Goal: Task Accomplishment & Management: Use online tool/utility

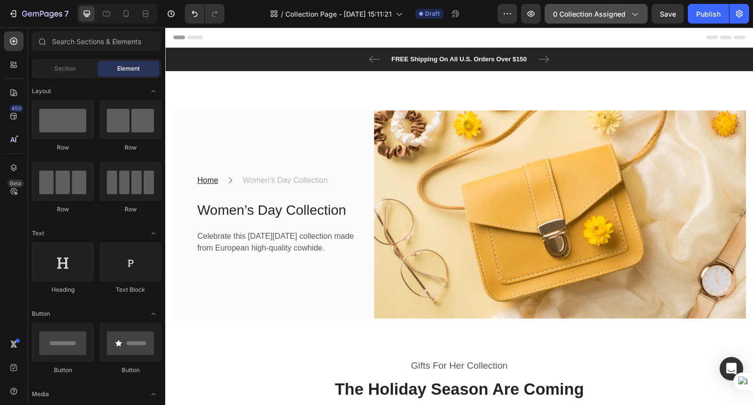
click at [604, 16] on span "0 collection assigned" at bounding box center [589, 14] width 73 height 10
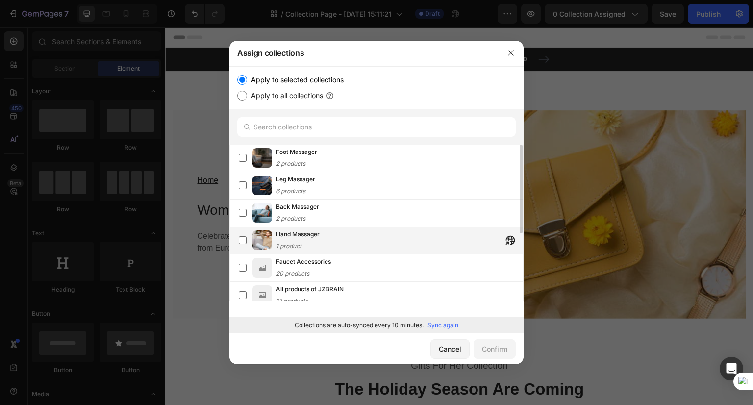
scroll to position [49, 0]
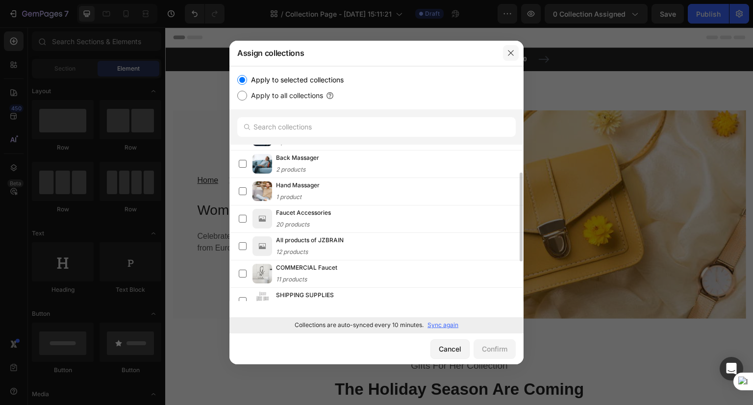
click at [511, 55] on icon "button" at bounding box center [511, 53] width 8 height 8
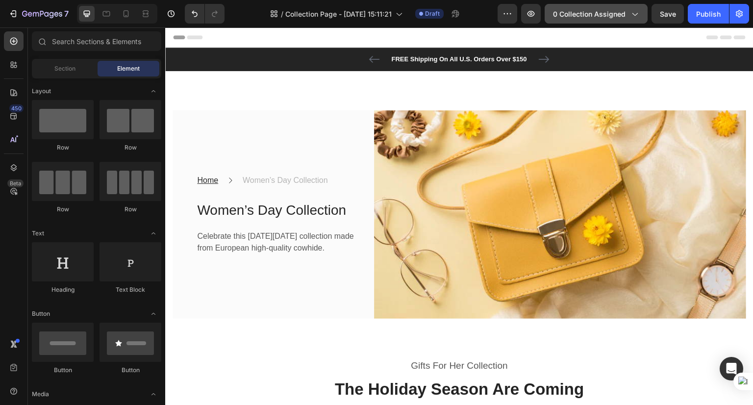
click at [615, 14] on span "0 collection assigned" at bounding box center [589, 14] width 73 height 10
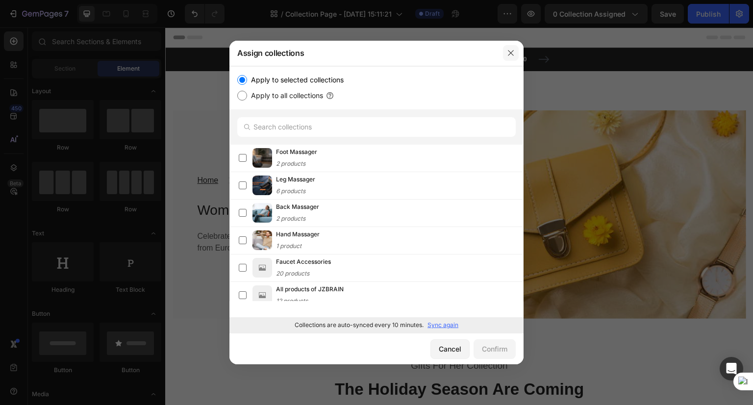
click at [510, 58] on button "button" at bounding box center [511, 53] width 16 height 16
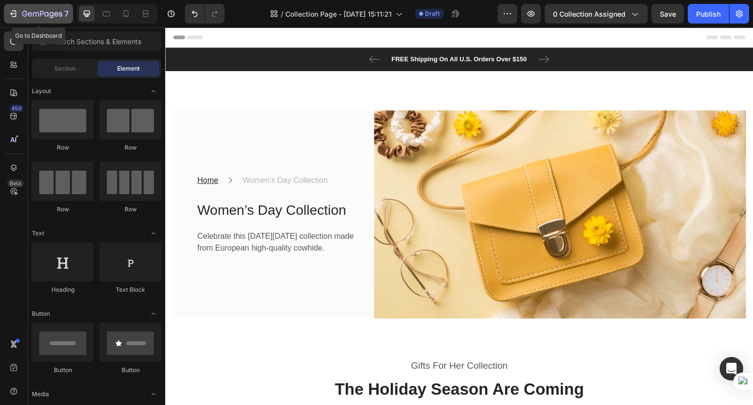
click at [11, 16] on icon "button" at bounding box center [13, 14] width 10 height 10
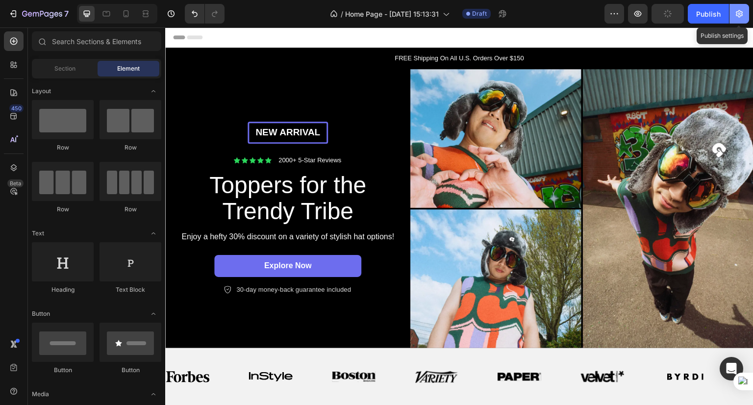
click at [741, 15] on icon "button" at bounding box center [739, 14] width 10 height 10
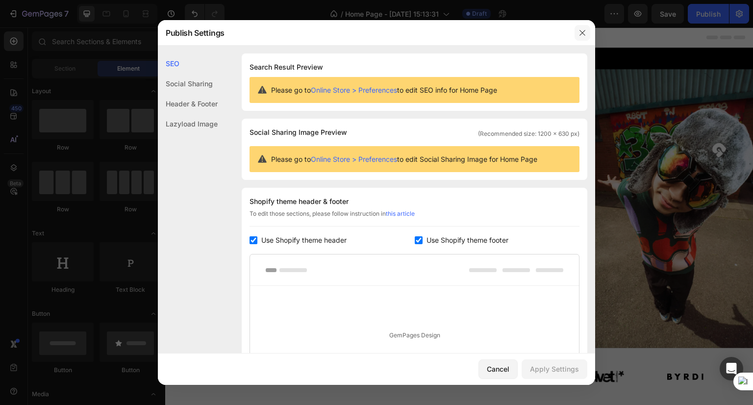
click at [582, 36] on icon "button" at bounding box center [582, 33] width 8 height 8
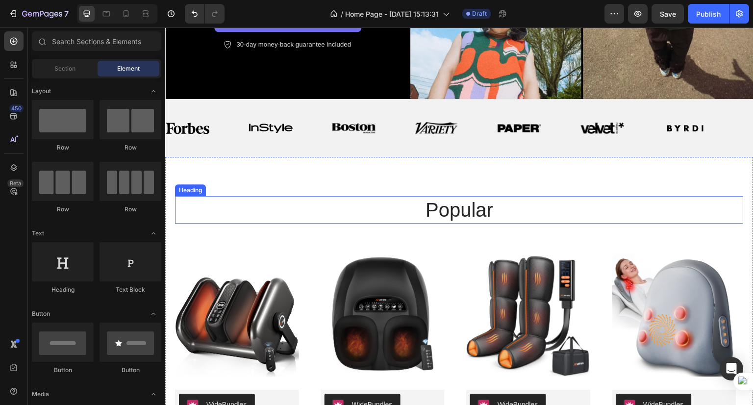
scroll to position [343, 0]
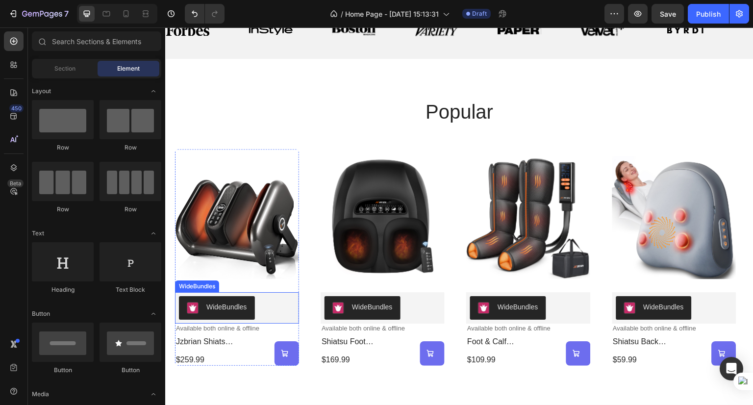
click at [214, 304] on div "WideBundles" at bounding box center [226, 307] width 41 height 10
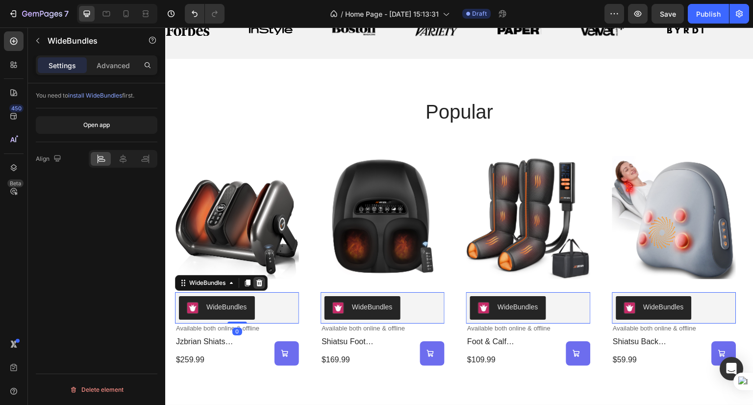
click at [263, 280] on icon at bounding box center [259, 283] width 8 height 8
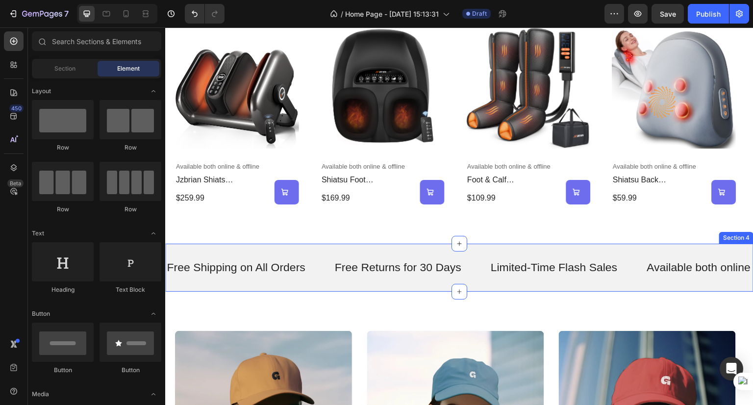
scroll to position [490, 0]
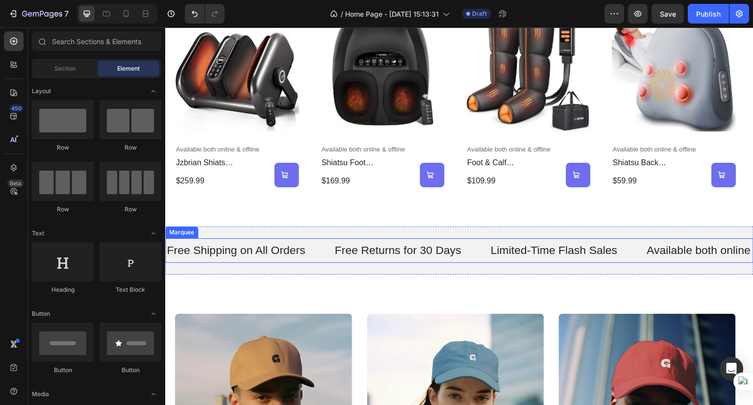
click at [330, 257] on div "Free Shipping on All Orders Text" at bounding box center [250, 250] width 168 height 23
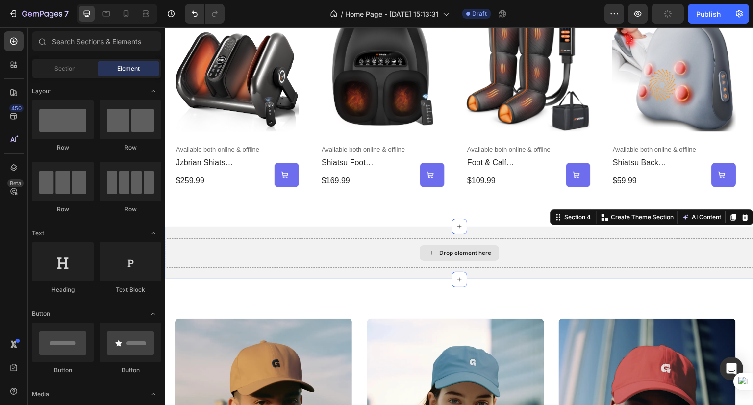
click at [345, 251] on div "Drop element here" at bounding box center [459, 252] width 588 height 29
click at [444, 250] on div "Drop element here" at bounding box center [465, 253] width 52 height 8
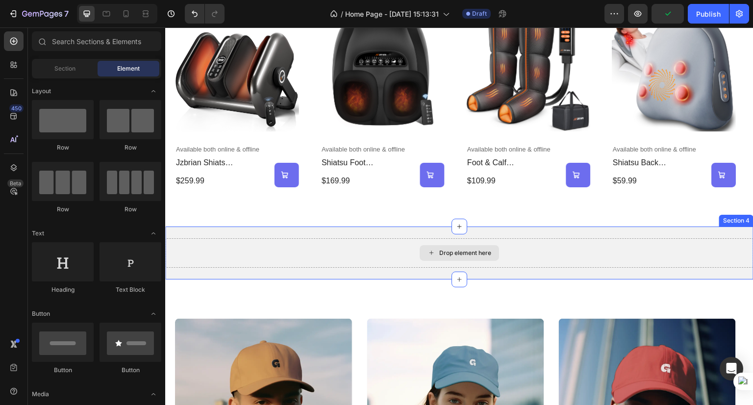
click at [487, 249] on div "Drop element here" at bounding box center [465, 253] width 52 height 8
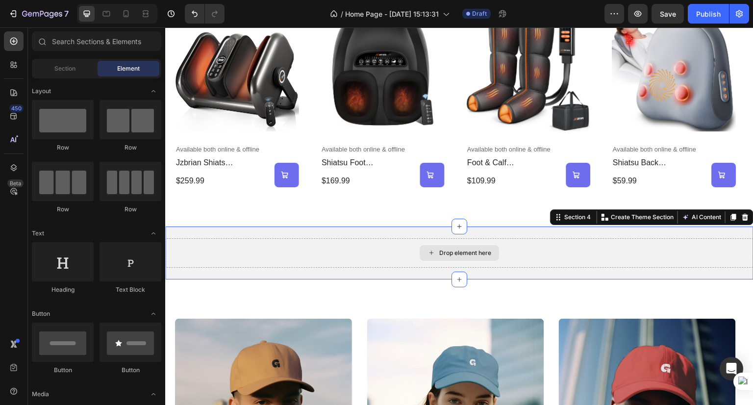
click at [608, 248] on div "Drop element here" at bounding box center [459, 252] width 588 height 29
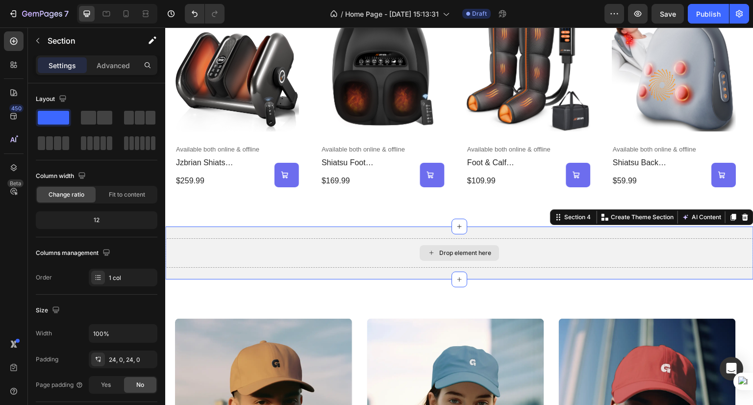
click at [608, 249] on div "Drop element here" at bounding box center [459, 252] width 588 height 29
click at [741, 218] on icon at bounding box center [745, 217] width 8 height 8
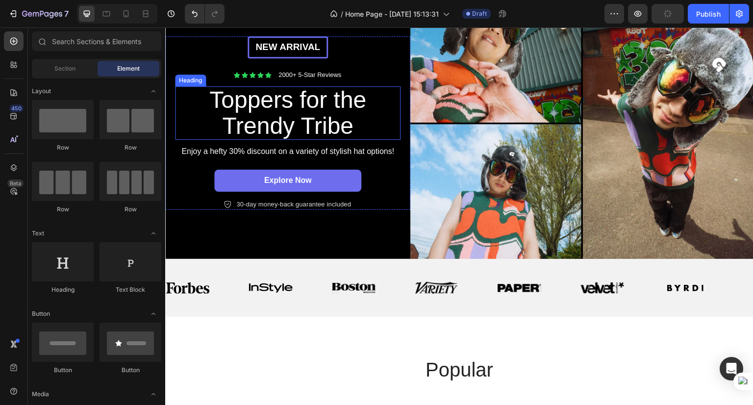
scroll to position [245, 0]
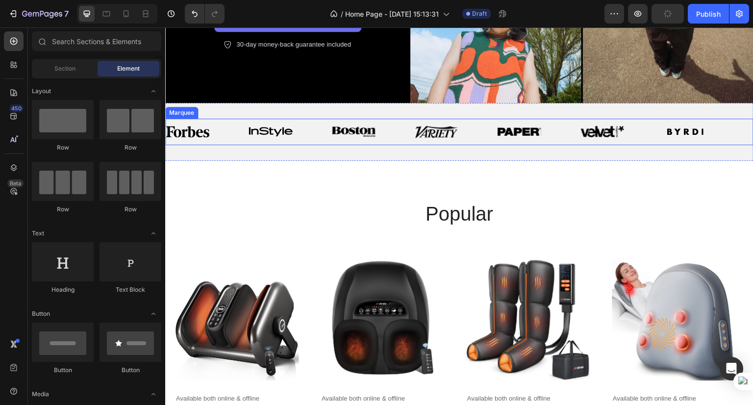
click at [460, 123] on div "Image" at bounding box center [456, 131] width 83 height 25
